Goal: Information Seeking & Learning: Learn about a topic

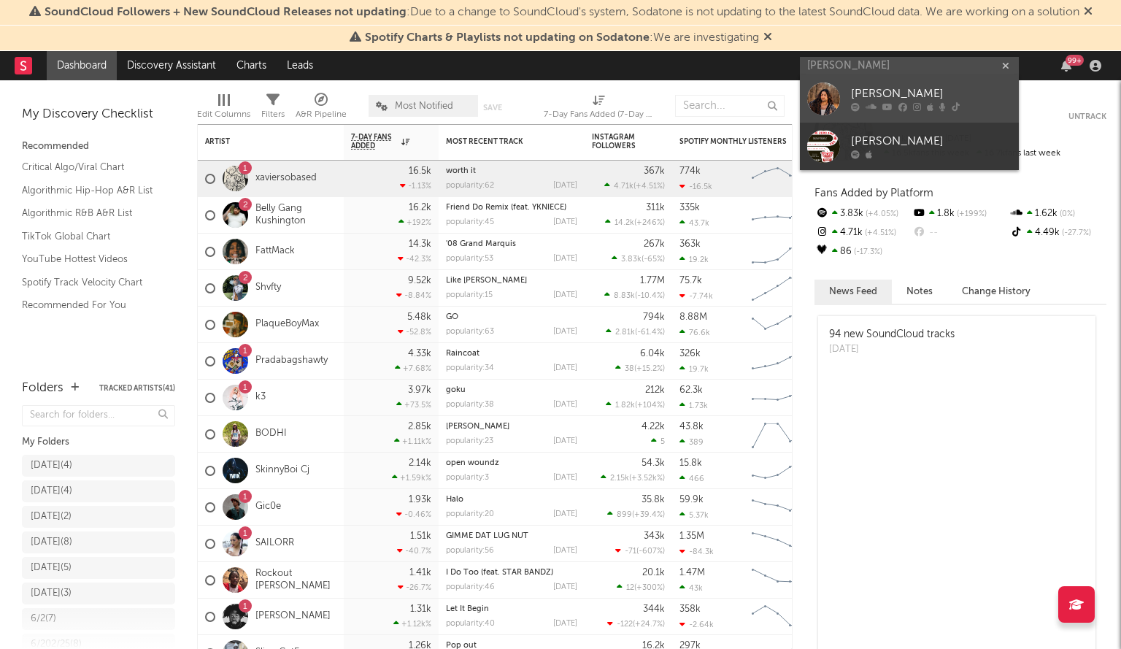
type input "[PERSON_NAME]"
click at [896, 96] on div "[PERSON_NAME]" at bounding box center [931, 94] width 161 height 18
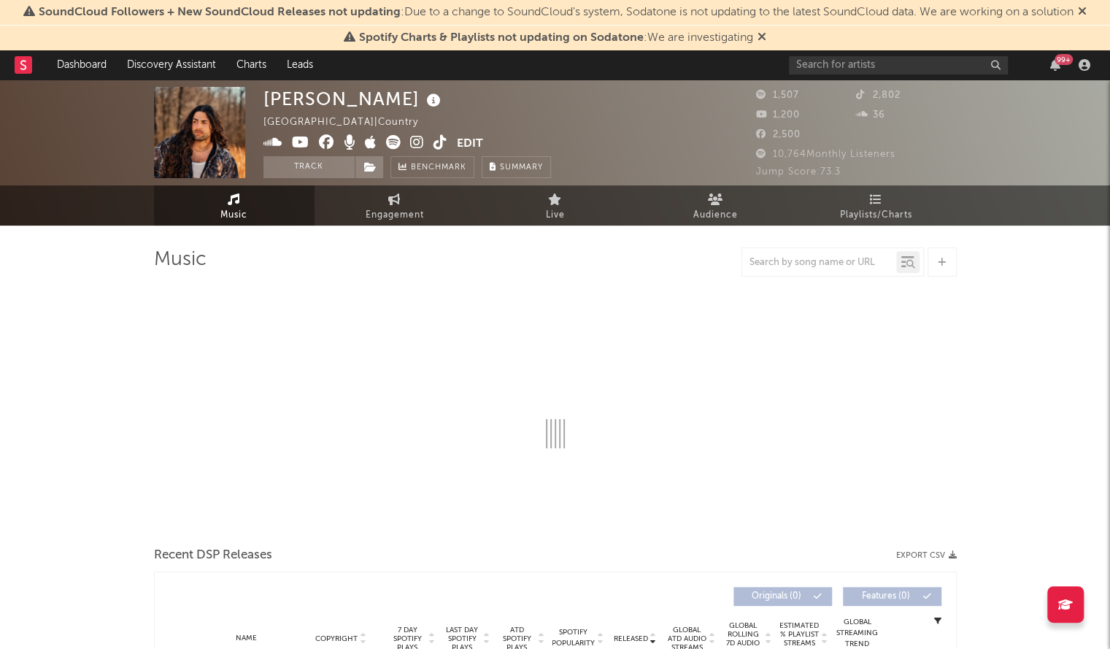
select select "6m"
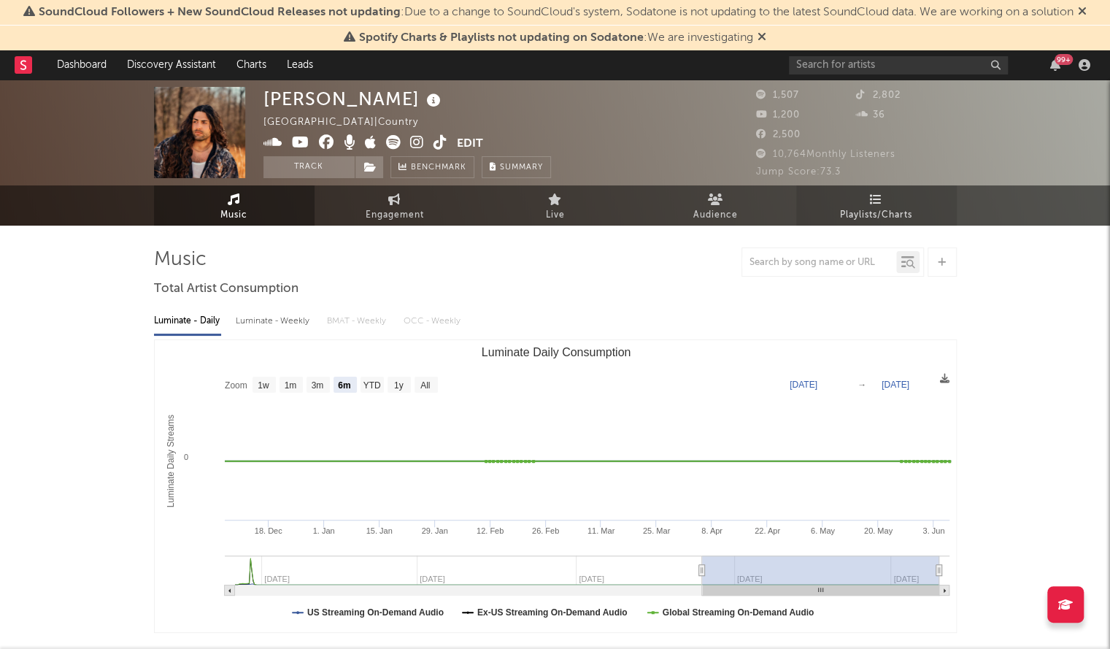
click at [876, 207] on span "Playlists/Charts" at bounding box center [876, 216] width 72 height 18
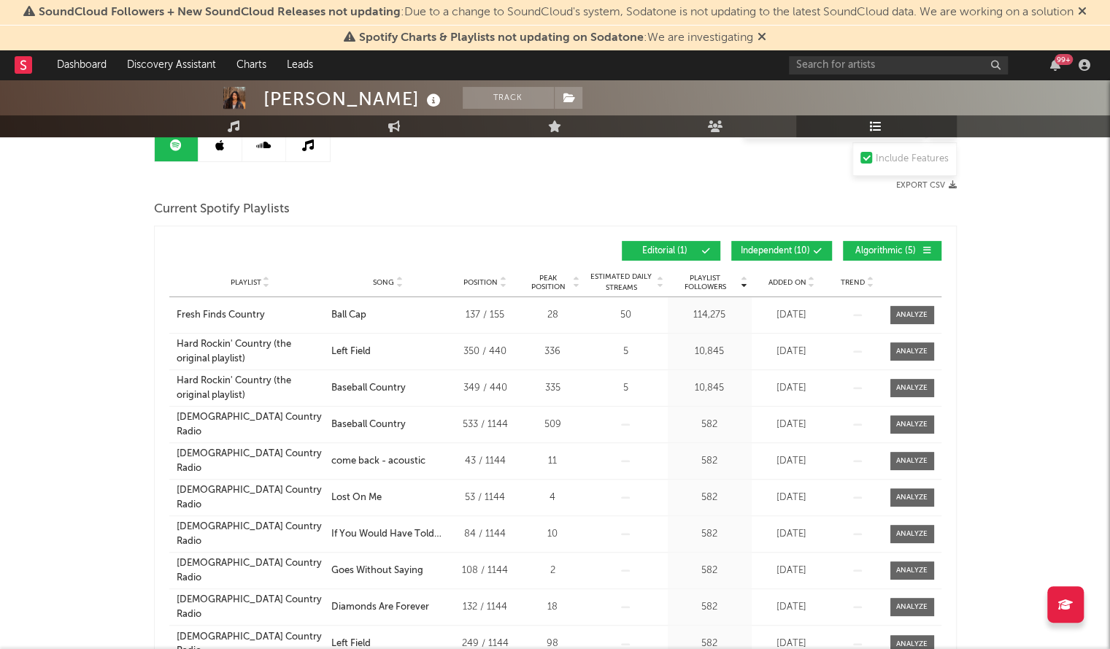
scroll to position [177, 0]
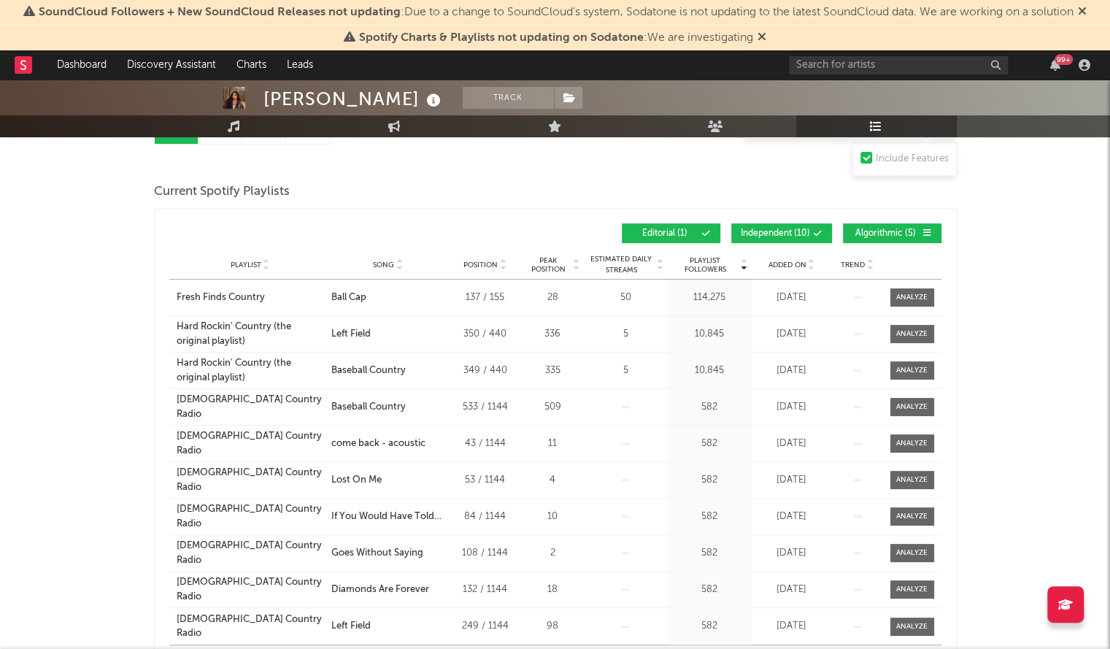
click at [794, 265] on span "Added On" at bounding box center [788, 265] width 38 height 9
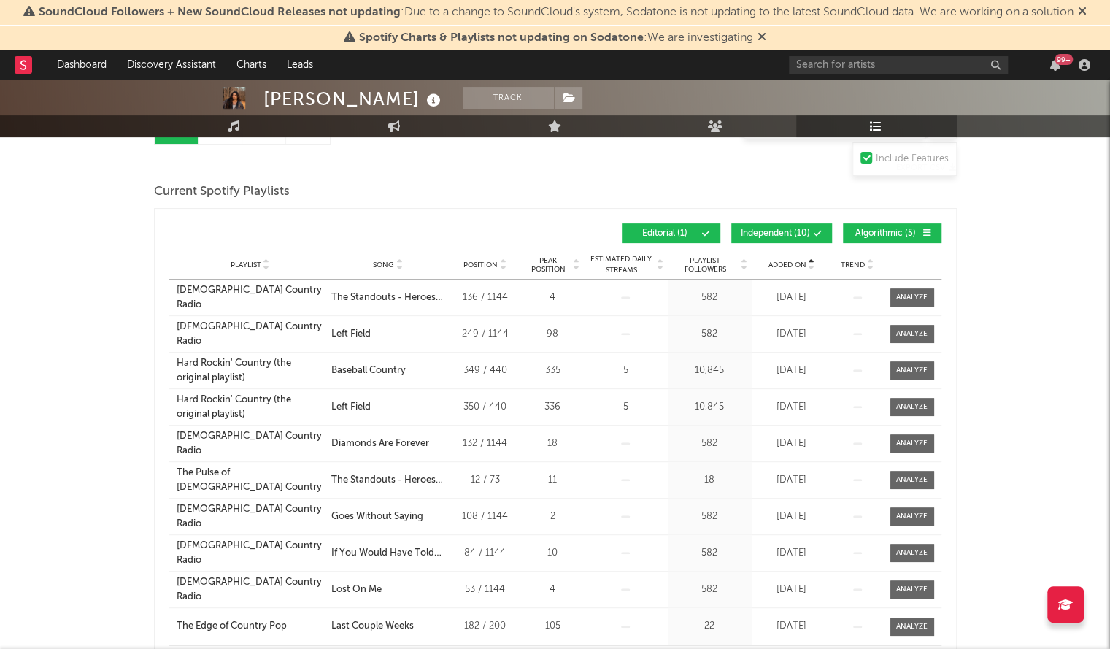
click at [794, 265] on span "Added On" at bounding box center [788, 265] width 38 height 9
